Goal: Task Accomplishment & Management: Complete application form

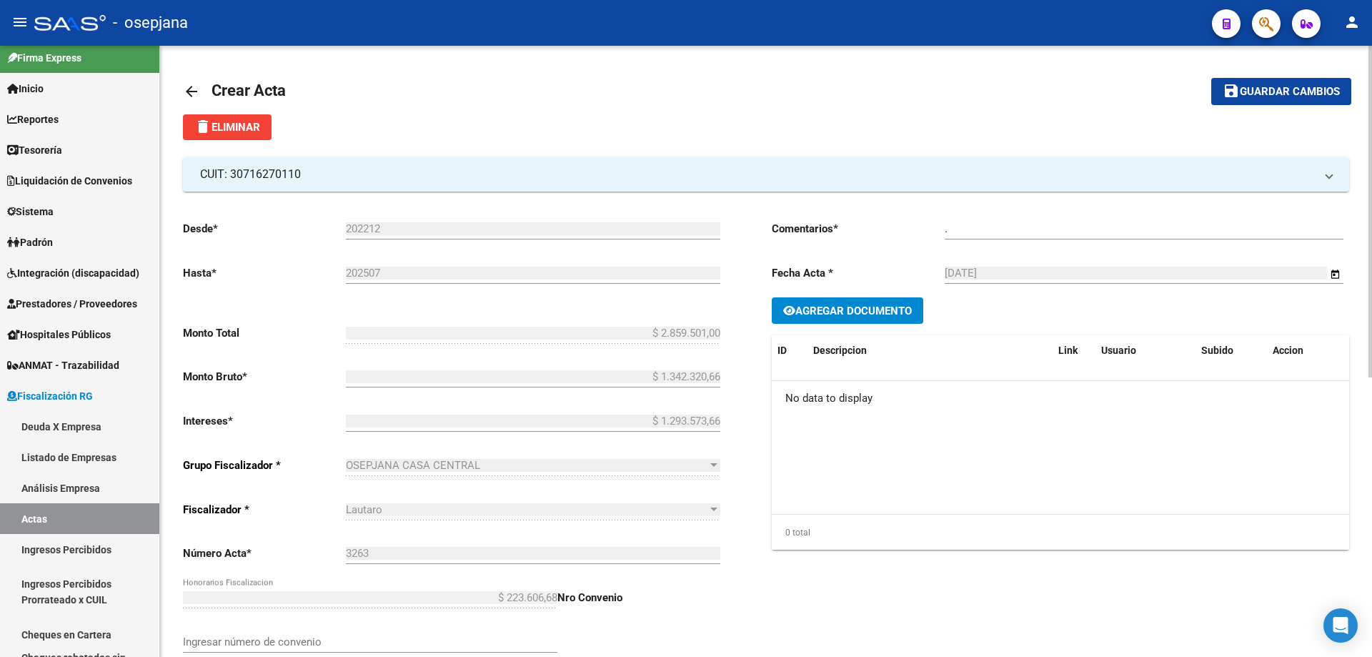
click at [183, 89] on mat-icon "arrow_back" at bounding box center [191, 91] width 17 height 17
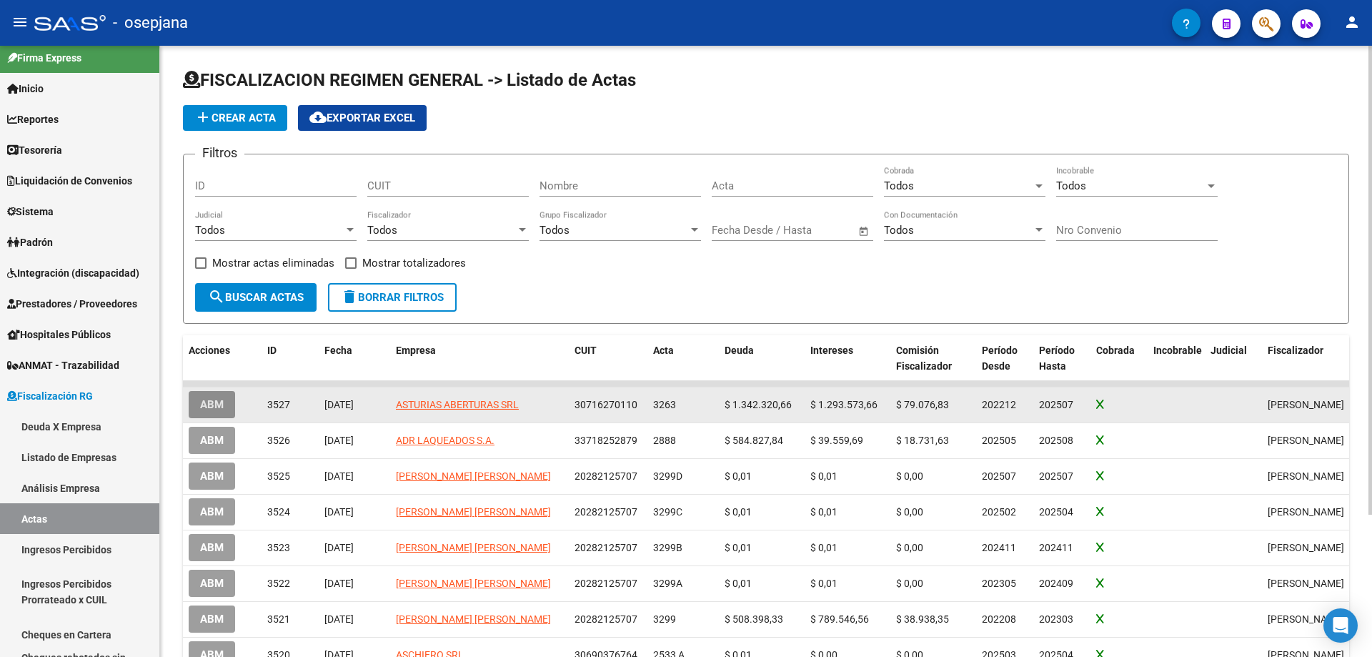
click at [219, 402] on span "ABM" at bounding box center [212, 405] width 24 height 13
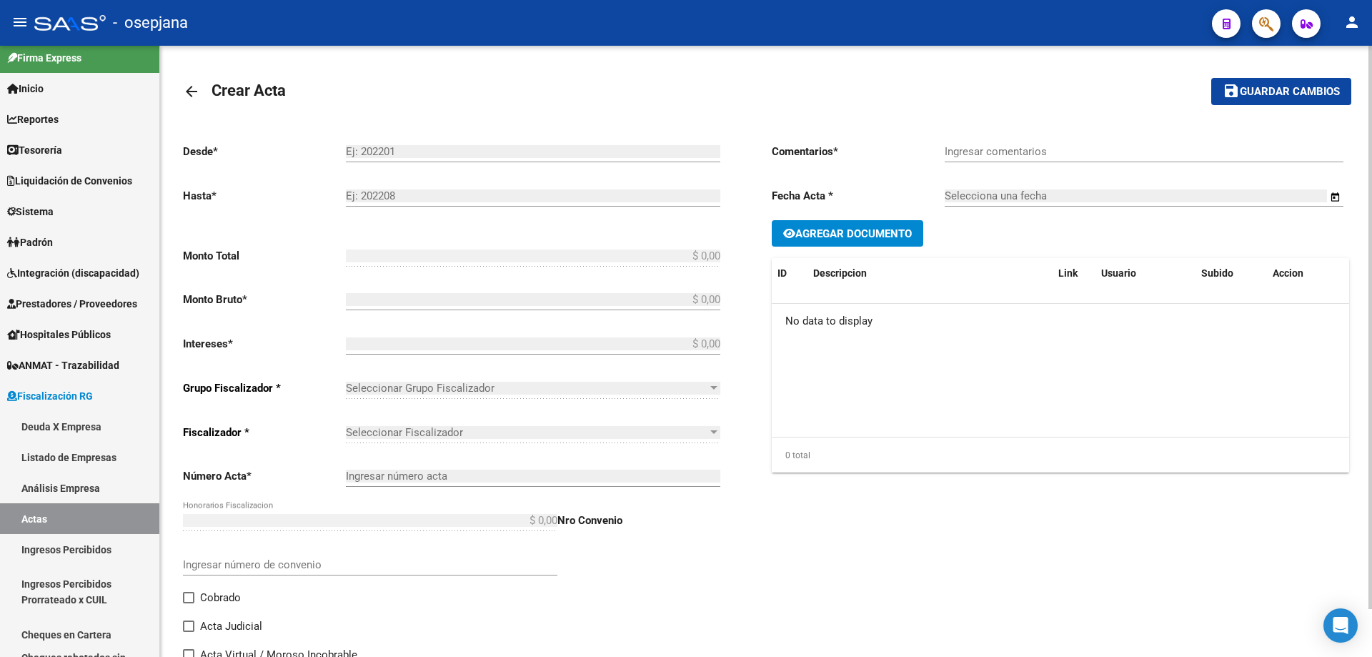
type input "202212"
type input "202507"
type input "$ 2.859.501,00"
type input "$ 1.342.320,66"
type input "$ 1.293.573,66"
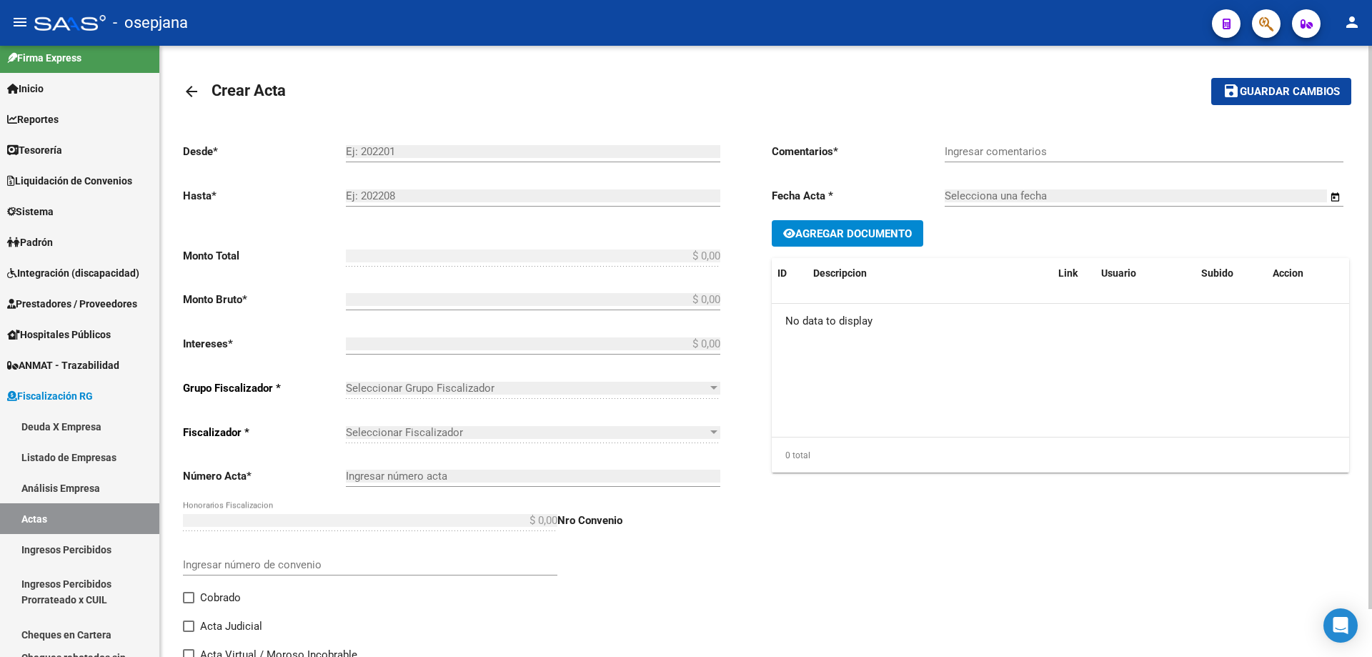
type input "3263"
type input "$ 223.606,68"
checkbox input "true"
type input "."
type input "[DATE]"
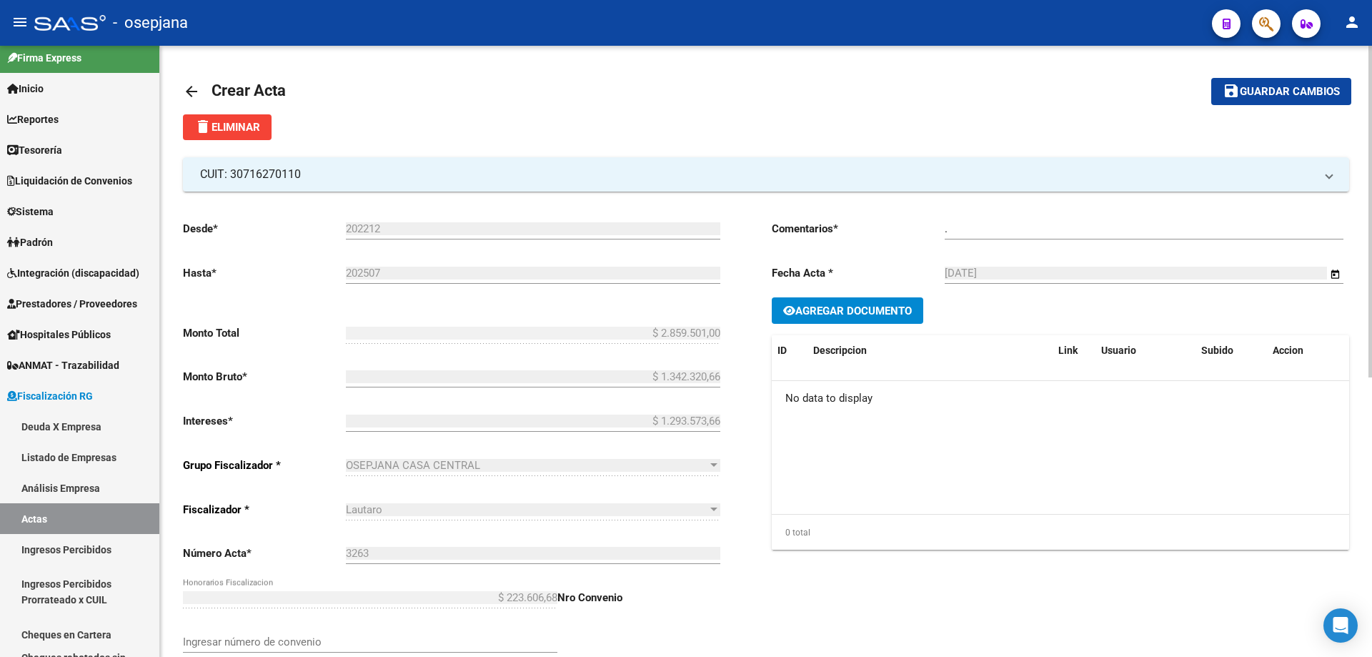
click at [194, 89] on mat-icon "arrow_back" at bounding box center [191, 91] width 17 height 17
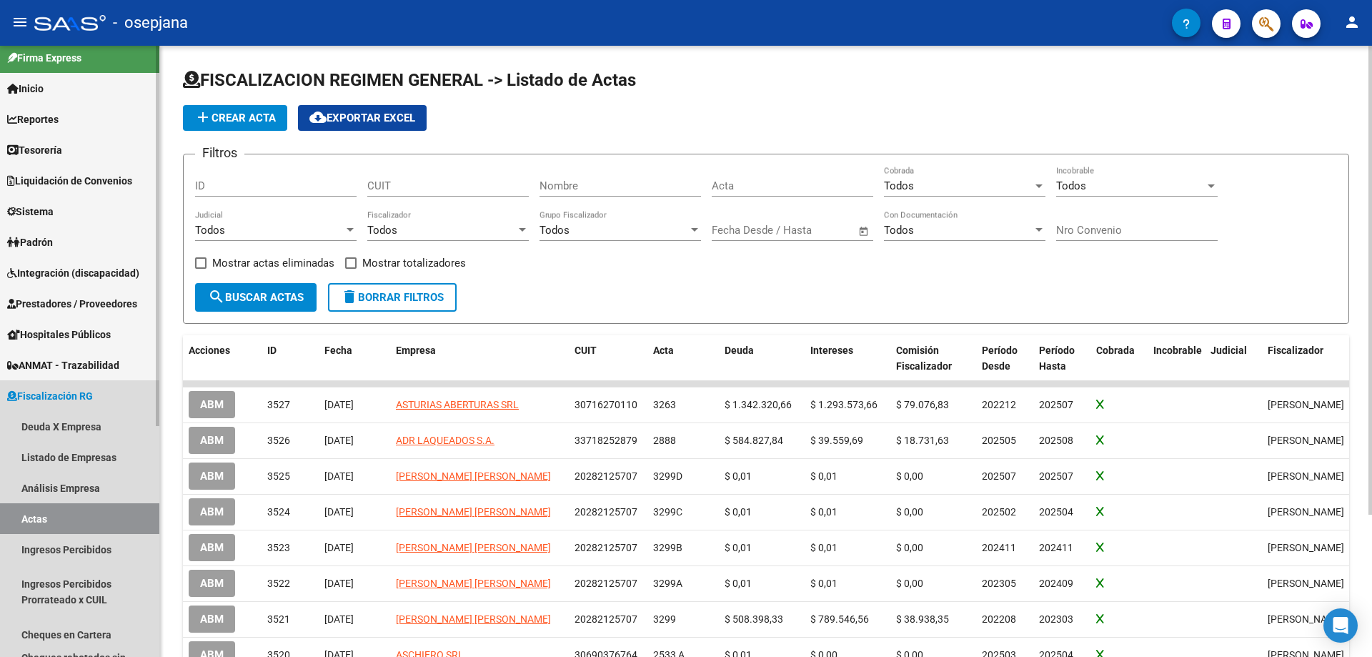
click at [75, 394] on span "Fiscalización RG" at bounding box center [50, 396] width 86 height 16
